Goal: Use online tool/utility: Utilize a website feature to perform a specific function

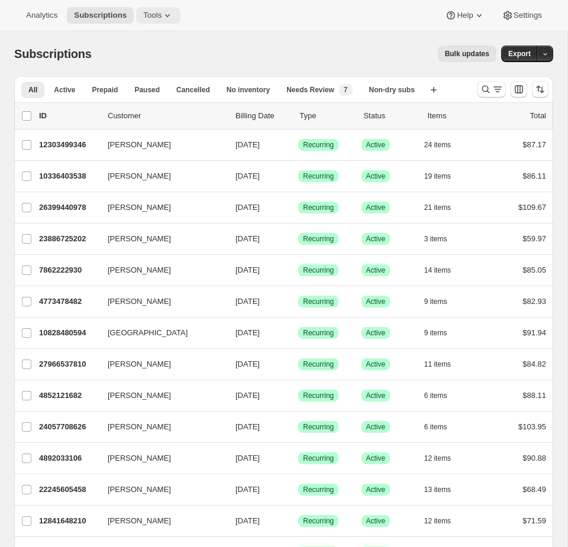
click at [162, 12] on span "Tools" at bounding box center [152, 15] width 18 height 9
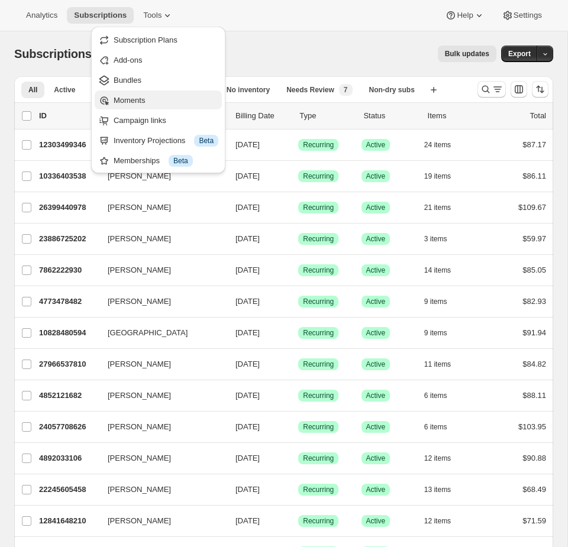
click at [150, 99] on span "Moments" at bounding box center [166, 101] width 105 height 12
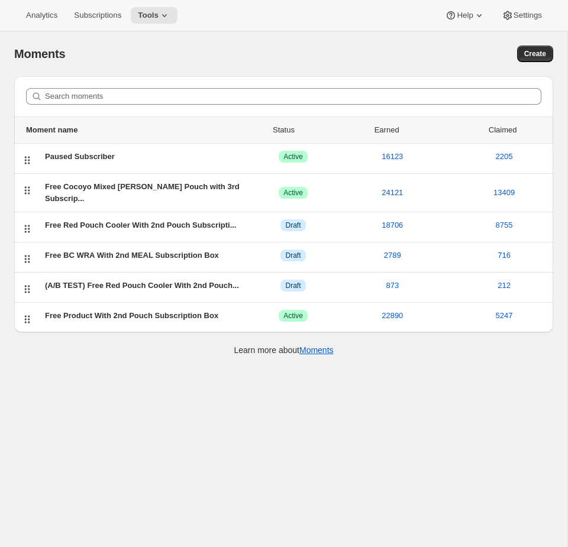
click at [303, 457] on div "Moments. This page is ready Moments Create Search moments Moment name Status Ea…" at bounding box center [284, 304] width 568 height 547
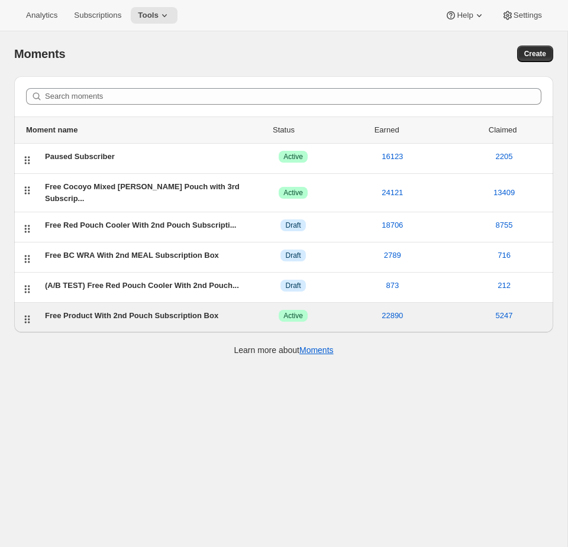
click at [193, 320] on div "Free Product With 2nd Pouch Subscription Box" at bounding box center [144, 316] width 199 height 12
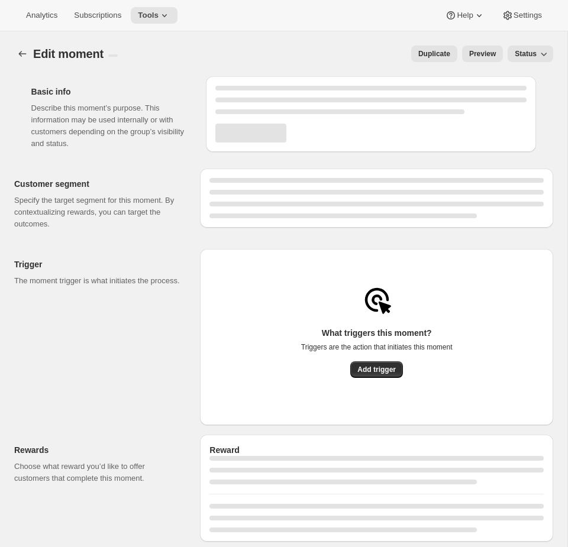
select select "subscribesTo"
select select "none"
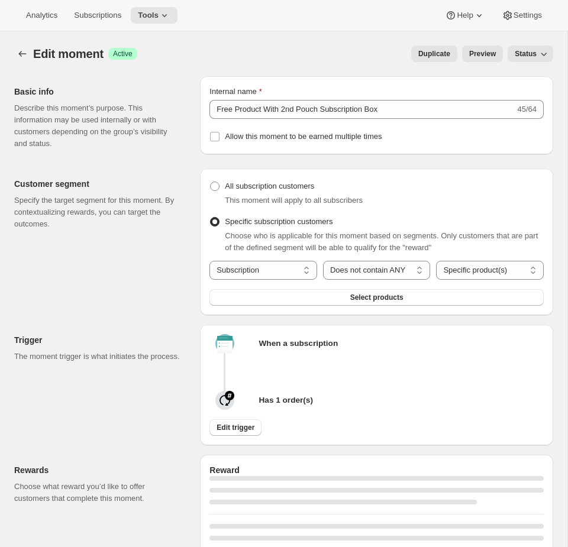
click at [477, 56] on span "Preview" at bounding box center [482, 53] width 27 height 9
